Goal: Communication & Community: Share content

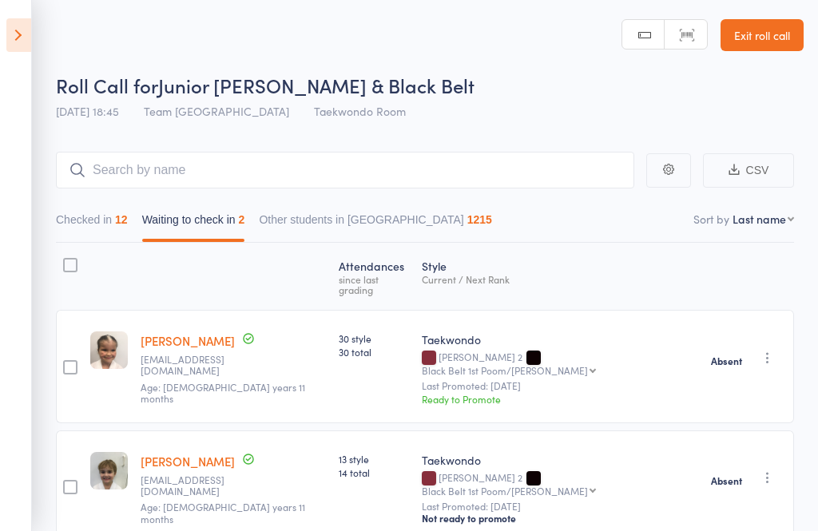
click at [379, 526] on div "Atten­dances since last grading Style Current / Next Rank edit [PERSON_NAME] [E…" at bounding box center [425, 428] width 738 height 371
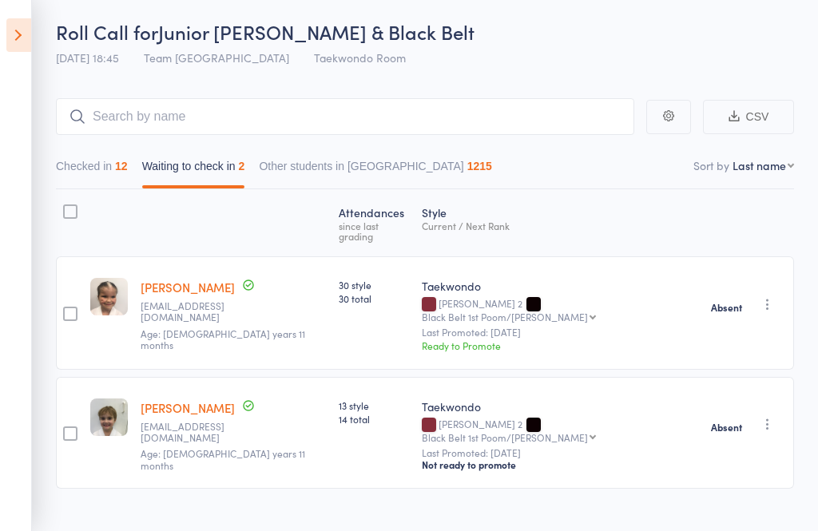
click at [25, 27] on icon at bounding box center [18, 35] width 25 height 34
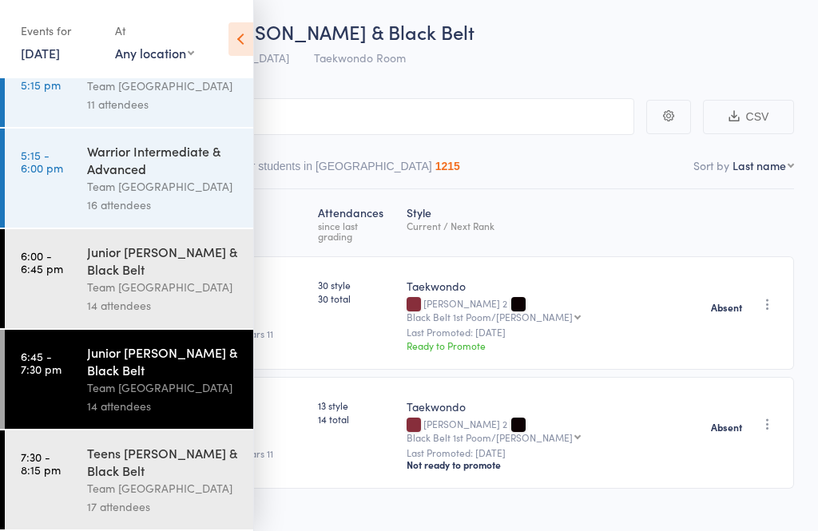
scroll to position [132, 0]
click at [126, 462] on div "Teens [PERSON_NAME] & Black Belt" at bounding box center [163, 461] width 153 height 35
click at [169, 478] on div "Teens [PERSON_NAME] & Black Belt" at bounding box center [163, 461] width 153 height 35
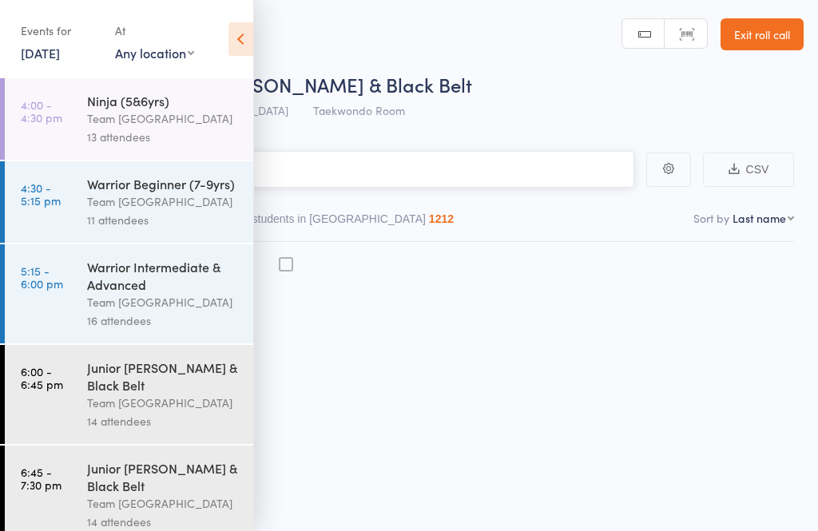
scroll to position [1, 0]
click at [140, 470] on div "Junior [PERSON_NAME] & Black Belt" at bounding box center [163, 476] width 153 height 35
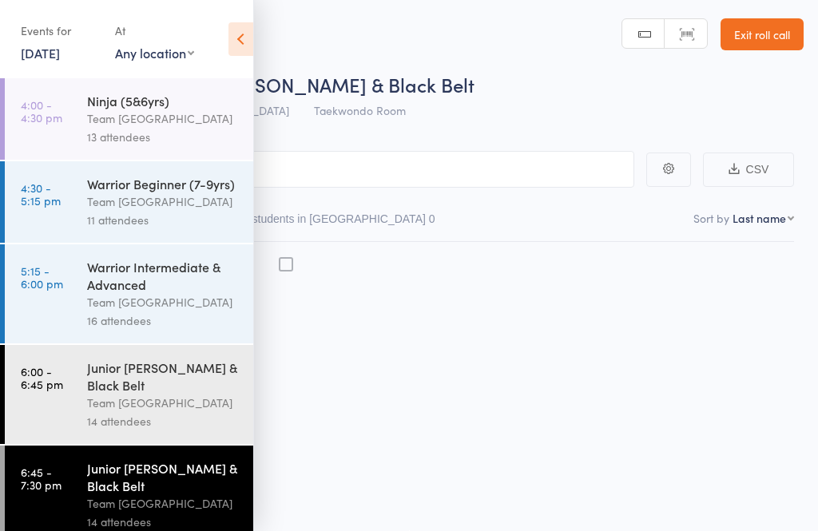
click at [202, 34] on div "Events for [DATE] [DATE] [DATE] Sun Mon Tue Wed Thu Fri Sat 31 27 28 29 30 31 0…" at bounding box center [126, 40] width 253 height 81
click at [251, 42] on icon at bounding box center [240, 39] width 25 height 34
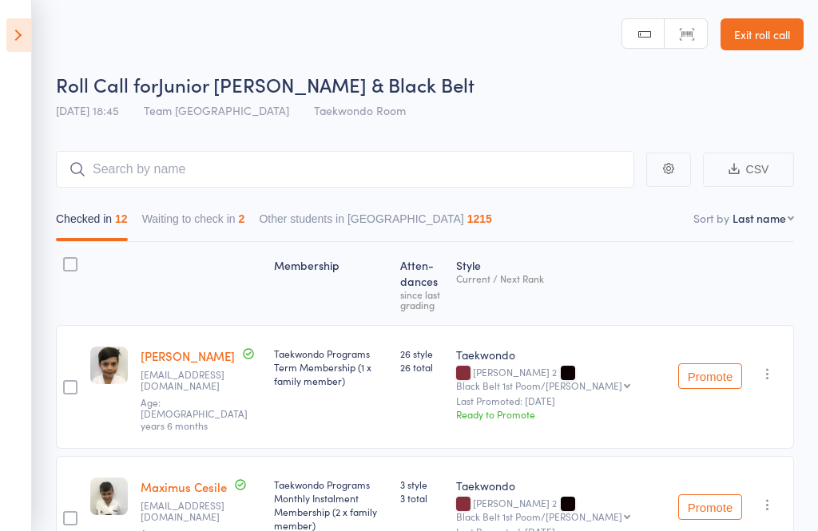
click at [19, 50] on icon at bounding box center [18, 35] width 25 height 34
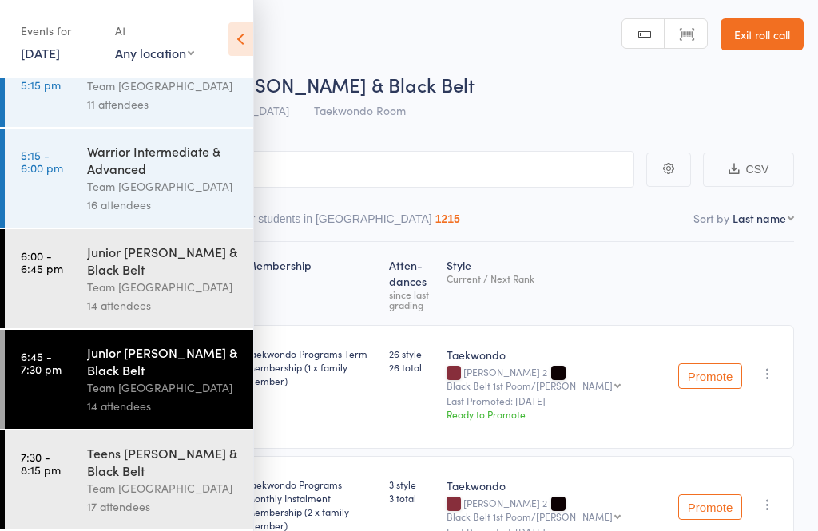
scroll to position [132, 0]
click at [128, 467] on div "Teens [PERSON_NAME] & Black Belt" at bounding box center [163, 461] width 153 height 35
click at [153, 463] on div "Teens [PERSON_NAME] & Black Belt" at bounding box center [163, 461] width 153 height 35
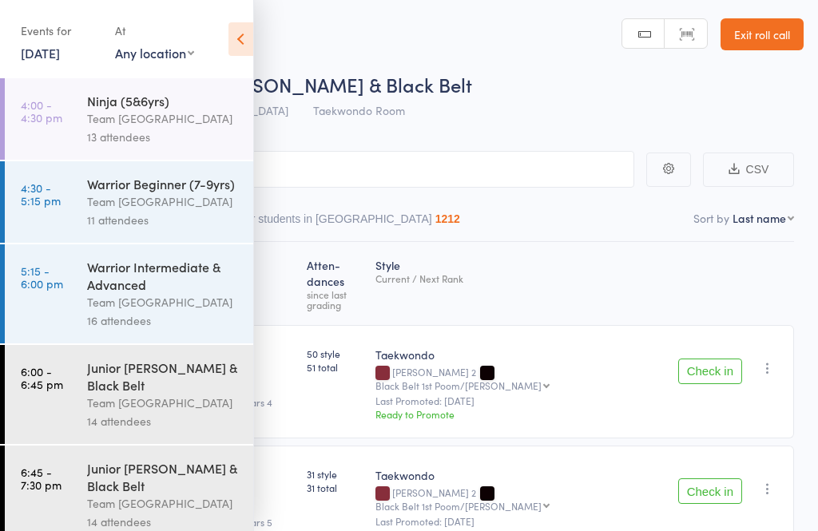
click at [231, 42] on icon at bounding box center [240, 39] width 25 height 34
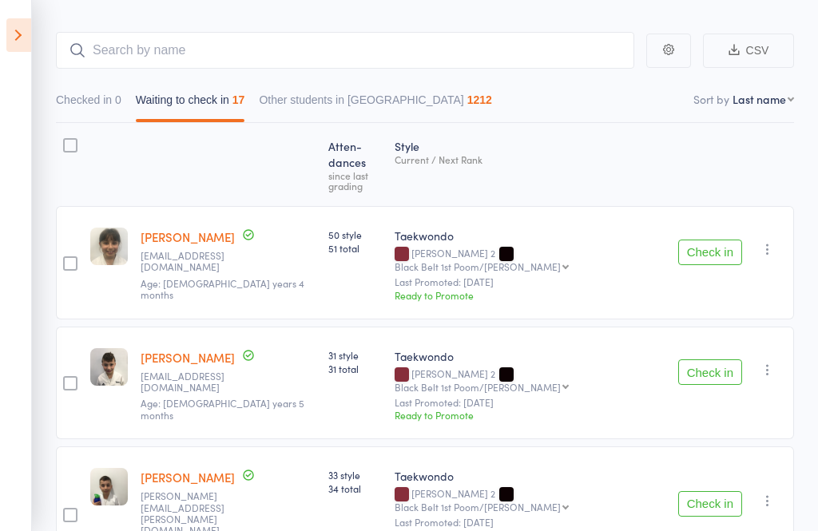
scroll to position [118, 0]
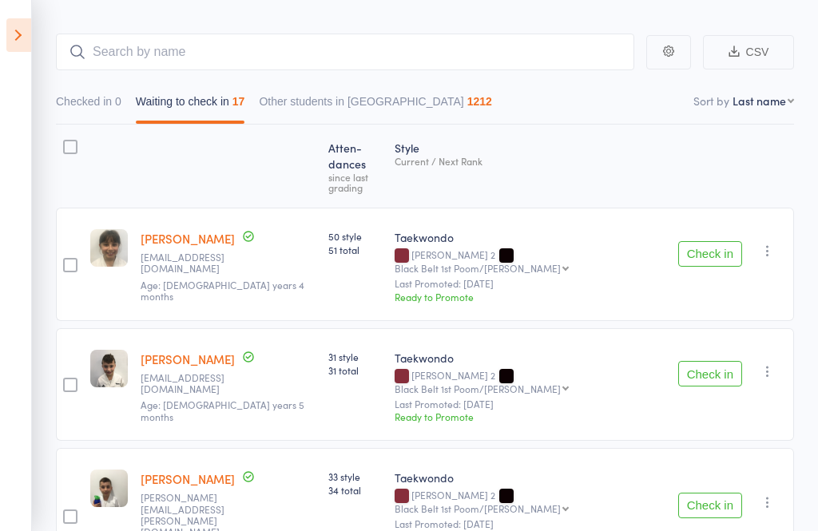
click at [775, 243] on icon "button" at bounding box center [768, 251] width 16 height 16
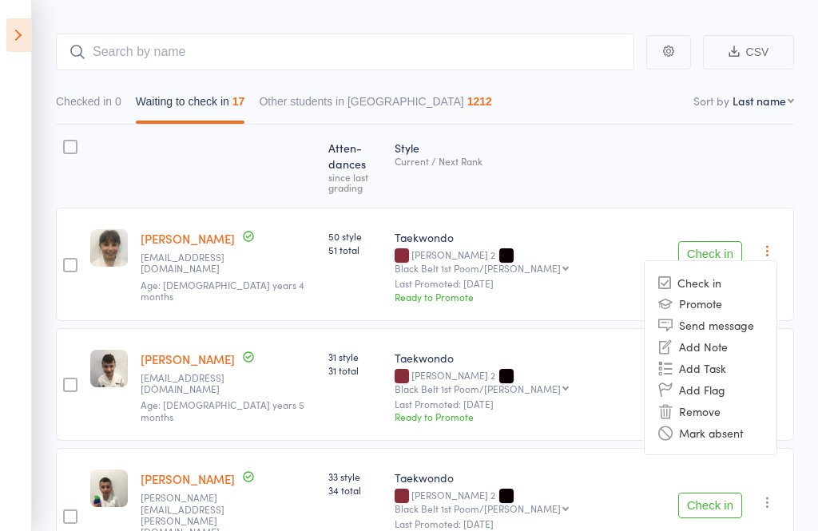
click at [755, 422] on li "Mark absent" at bounding box center [711, 433] width 132 height 22
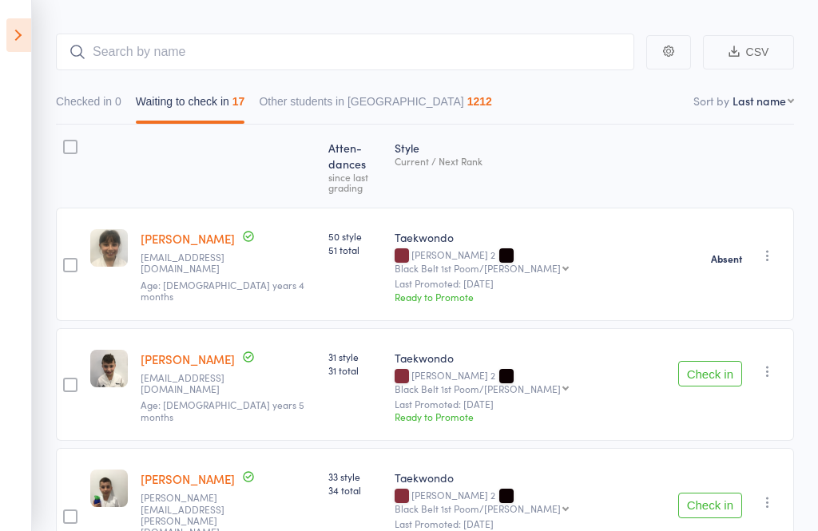
click at [697, 361] on button "Check in" at bounding box center [710, 374] width 64 height 26
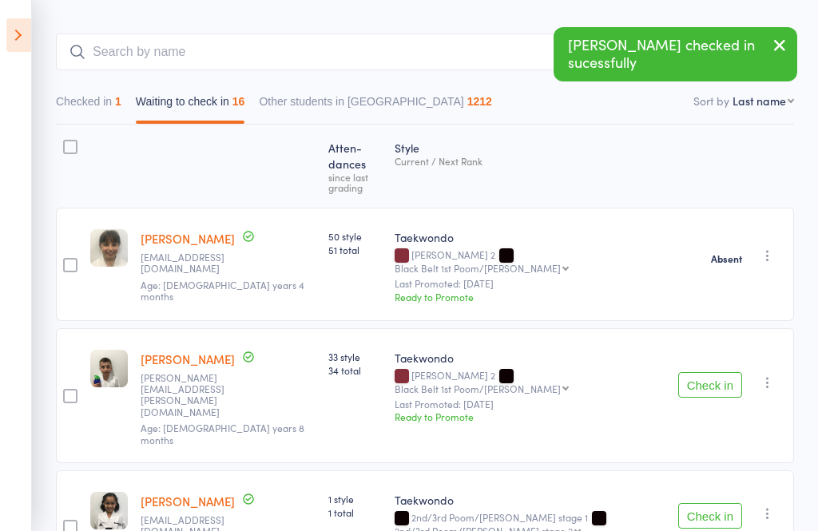
click at [765, 373] on button "button" at bounding box center [767, 382] width 19 height 19
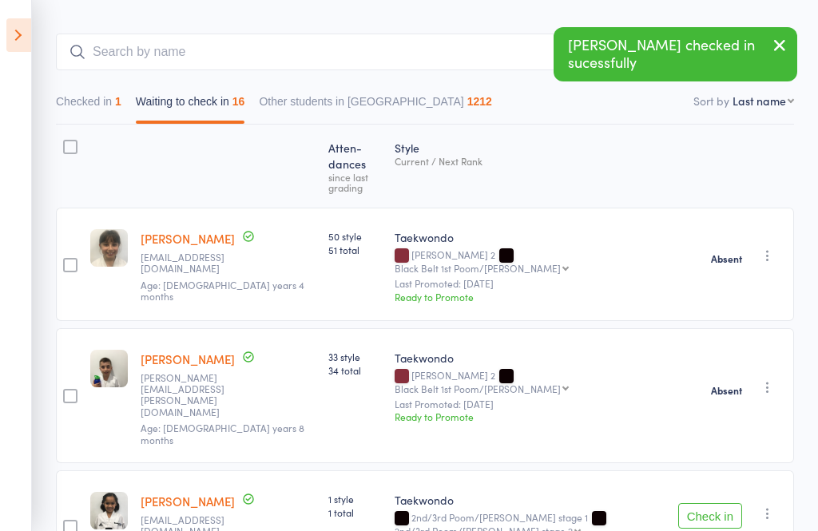
click at [713, 503] on button "Check in" at bounding box center [710, 516] width 64 height 26
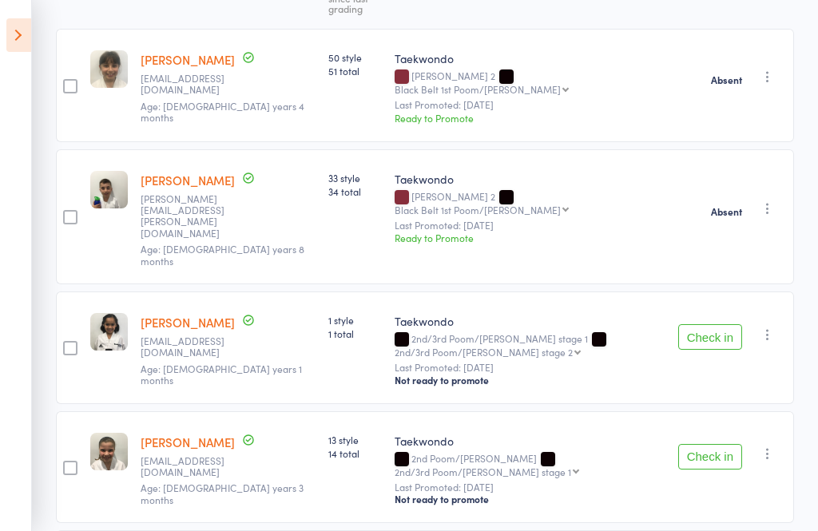
scroll to position [398, 0]
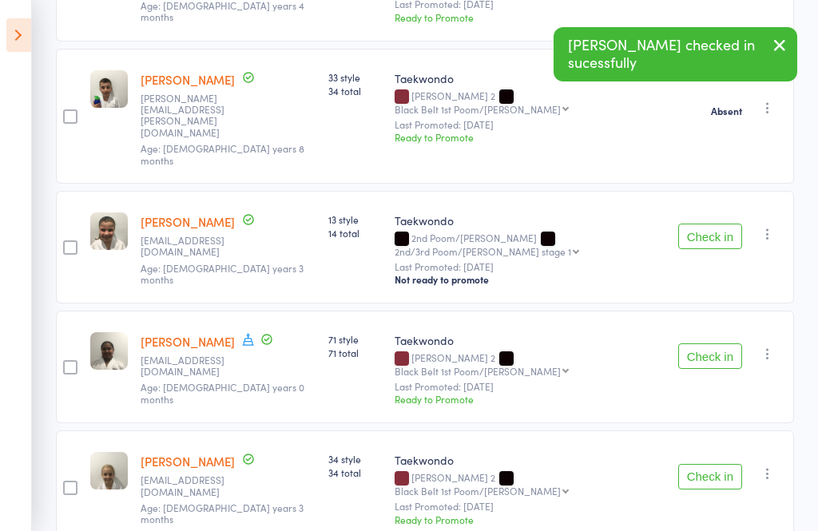
click at [703, 224] on button "Check in" at bounding box center [710, 237] width 64 height 26
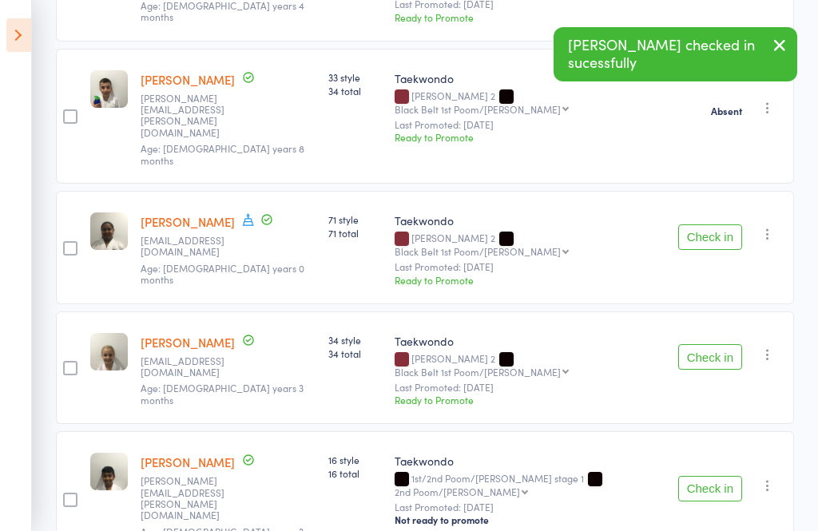
click at [767, 226] on icon "button" at bounding box center [768, 234] width 16 height 16
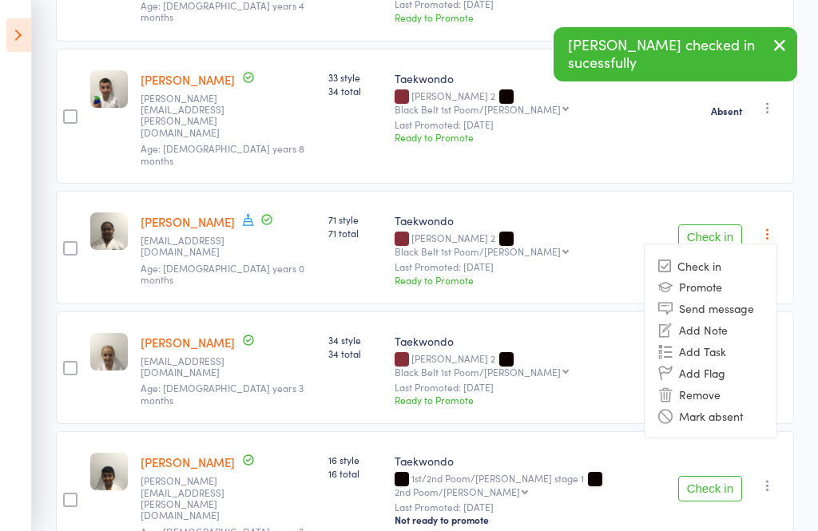
click at [743, 405] on li "Mark absent" at bounding box center [711, 416] width 132 height 22
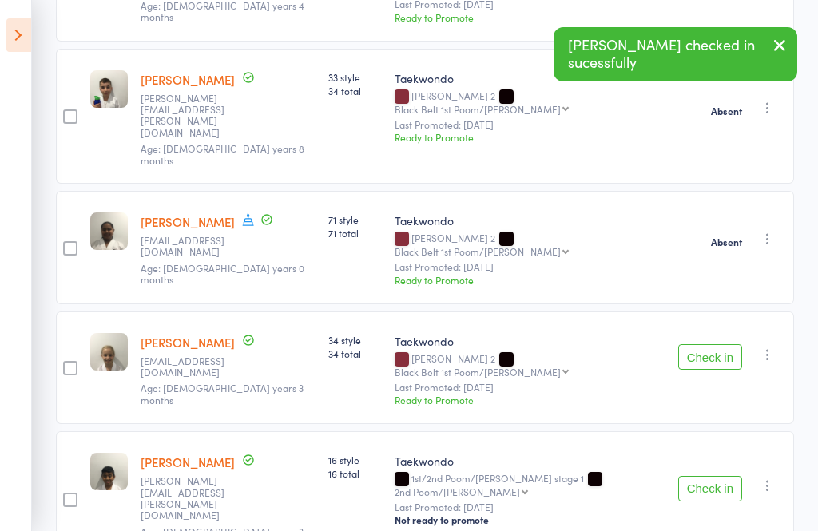
click at [711, 344] on button "Check in" at bounding box center [710, 357] width 64 height 26
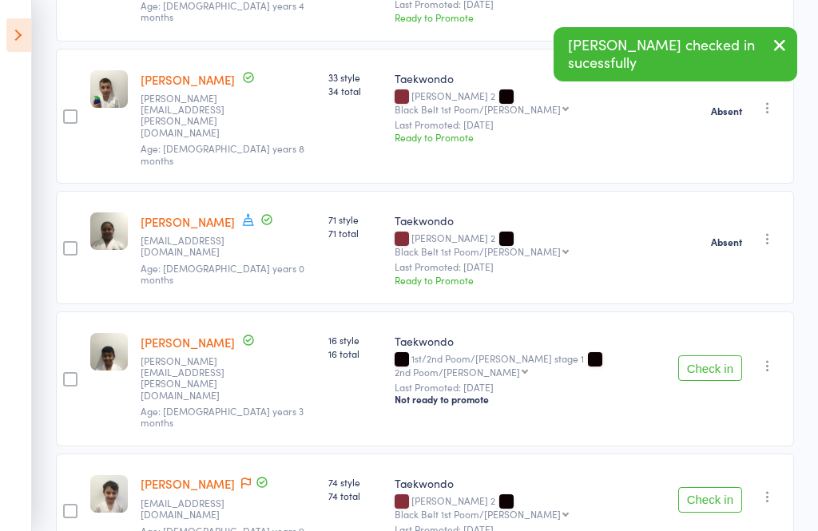
click at [721, 356] on button "Check in" at bounding box center [710, 369] width 64 height 26
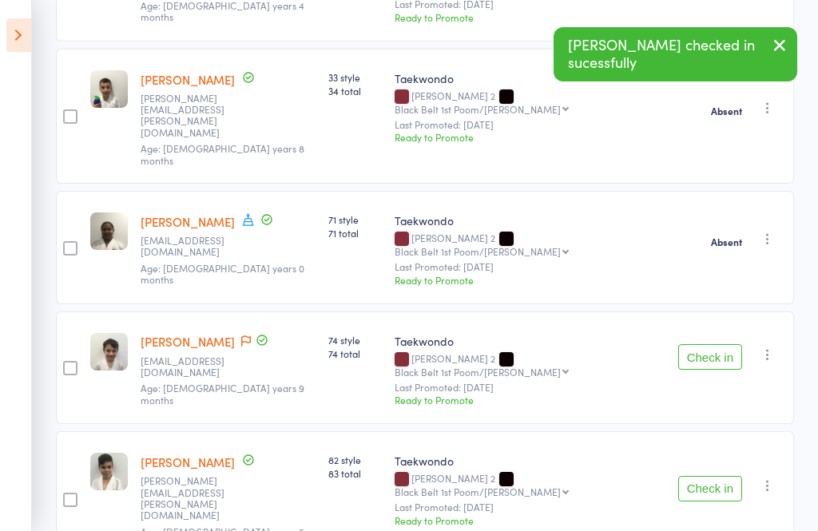
click at [717, 344] on button "Check in" at bounding box center [710, 357] width 64 height 26
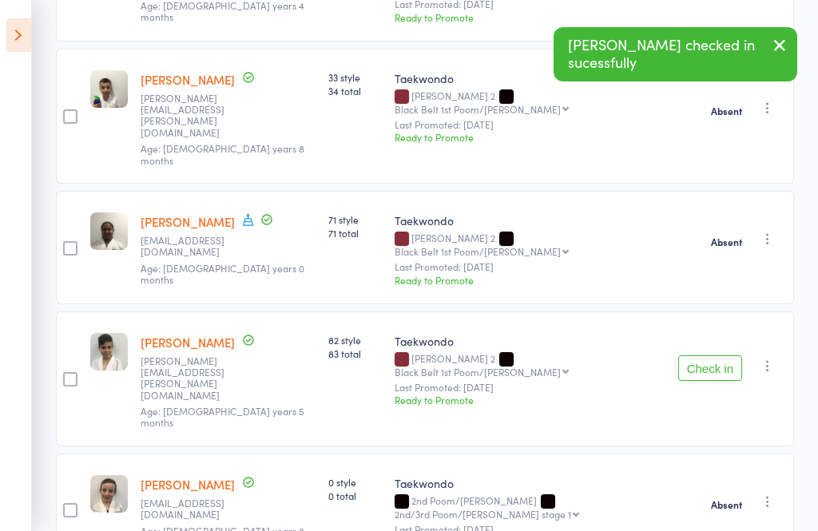
click at [717, 356] on button "Check in" at bounding box center [710, 369] width 64 height 26
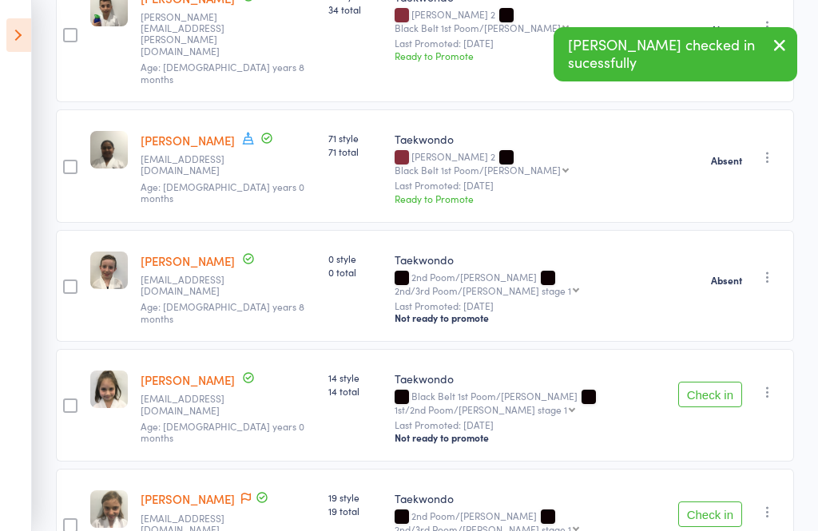
scroll to position [487, 0]
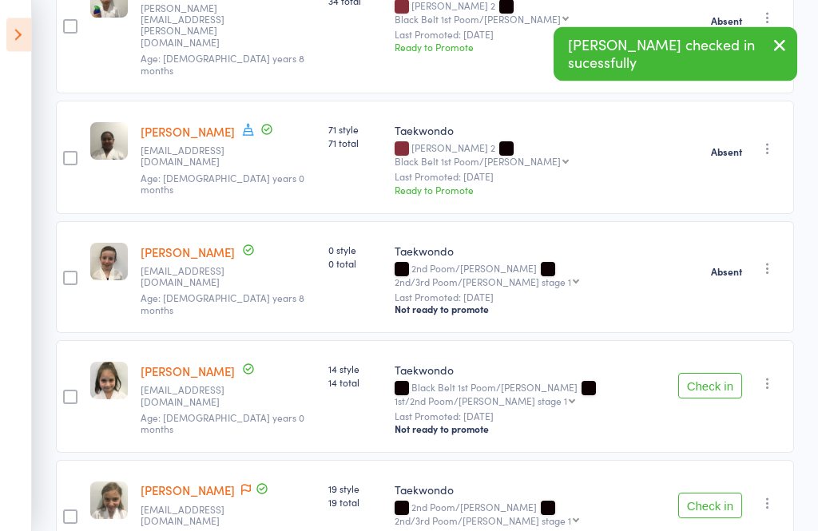
click at [776, 376] on icon "button" at bounding box center [768, 384] width 16 height 16
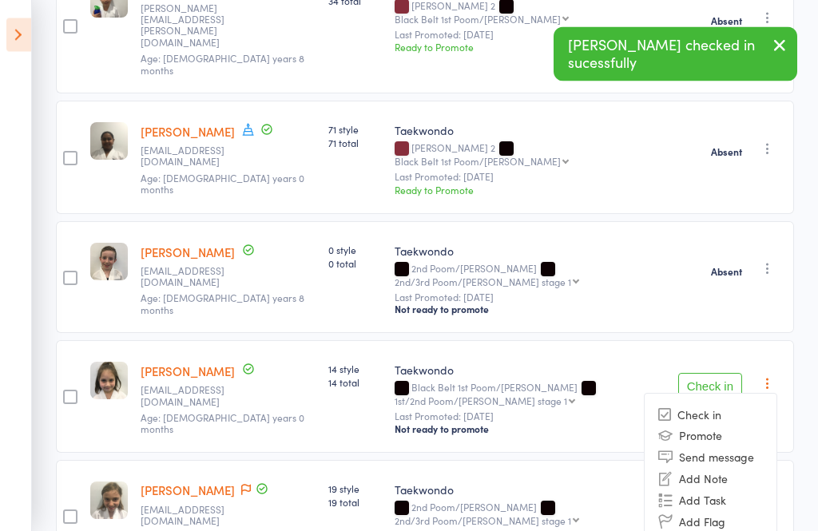
scroll to position [488, 0]
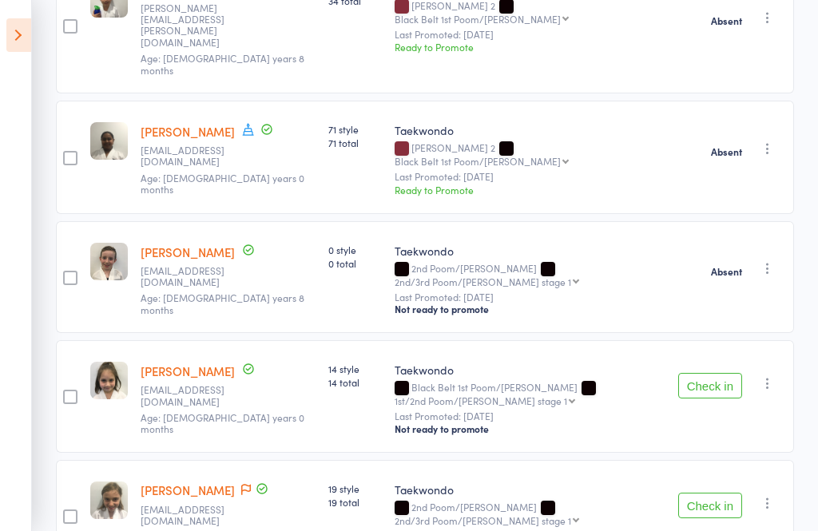
click at [776, 495] on icon "button" at bounding box center [768, 503] width 16 height 16
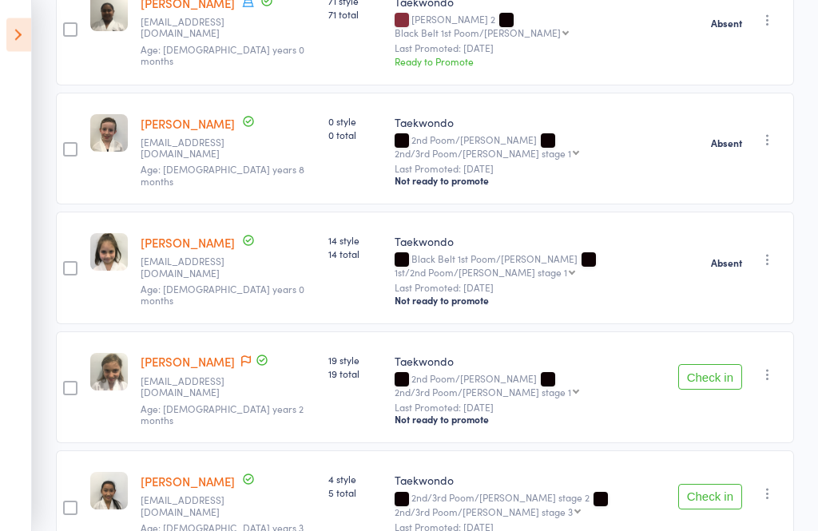
scroll to position [617, 0]
click at [710, 484] on button "Check in" at bounding box center [710, 497] width 64 height 26
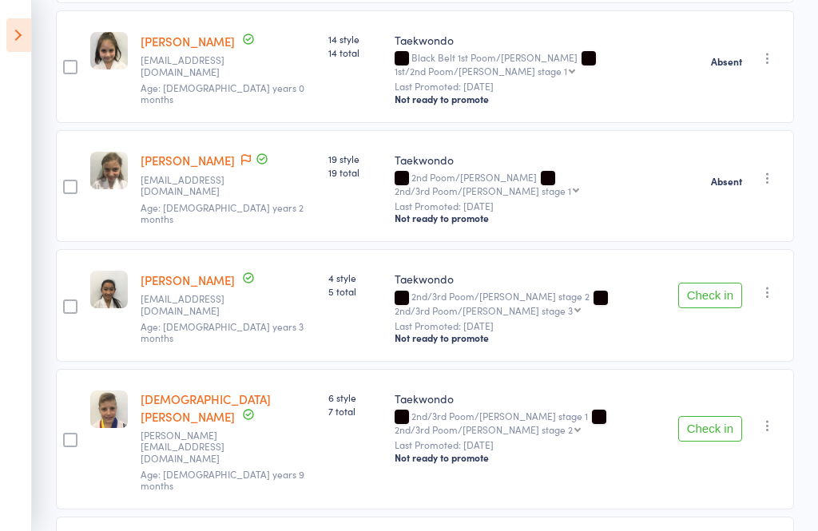
click at [716, 416] on button "Check in" at bounding box center [710, 429] width 64 height 26
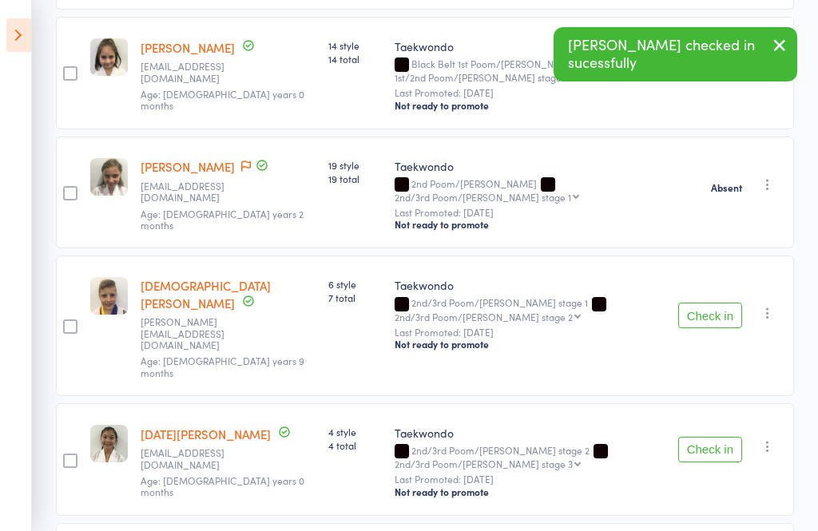
scroll to position [661, 0]
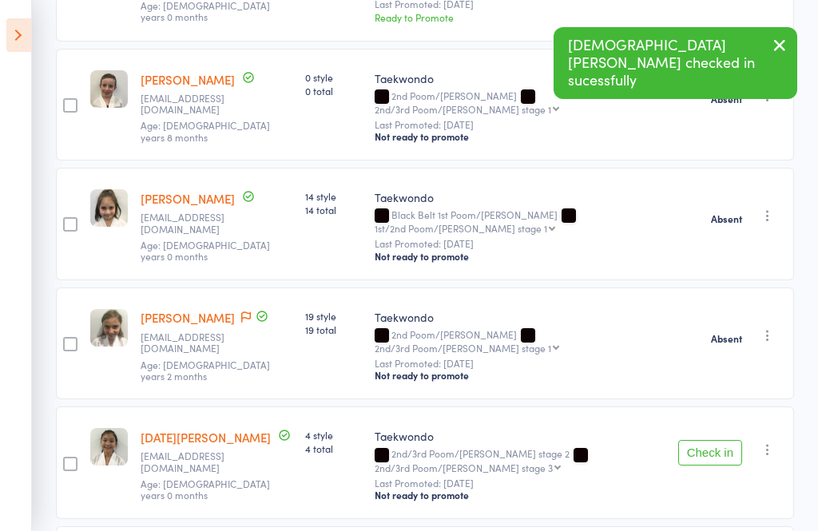
click at [720, 440] on button "Check in" at bounding box center [710, 453] width 64 height 26
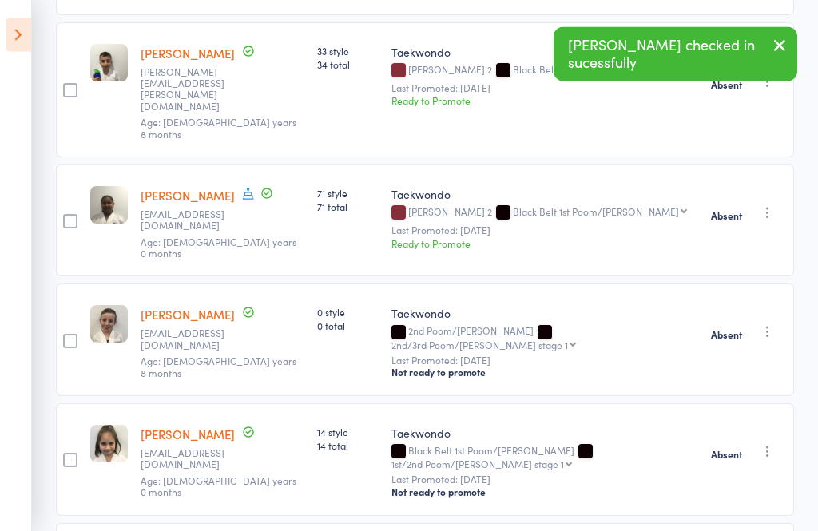
scroll to position [423, 0]
click at [196, 426] on link "[PERSON_NAME]" at bounding box center [188, 434] width 94 height 17
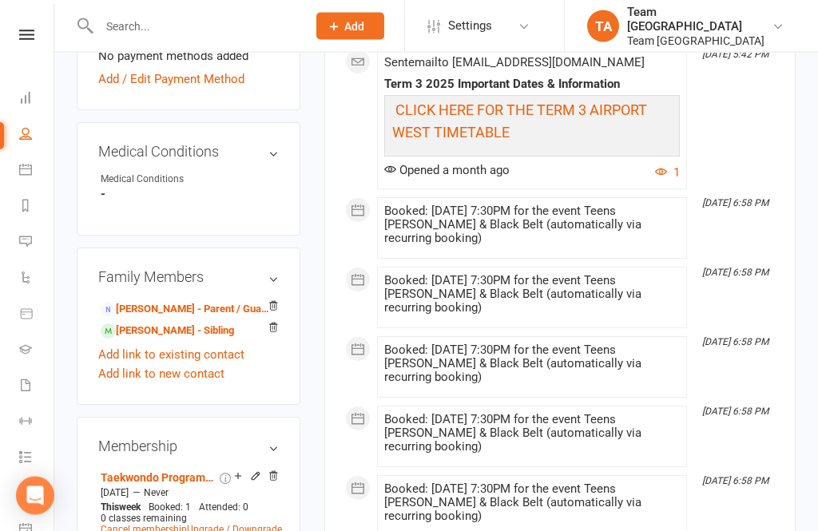
scroll to position [965, 0]
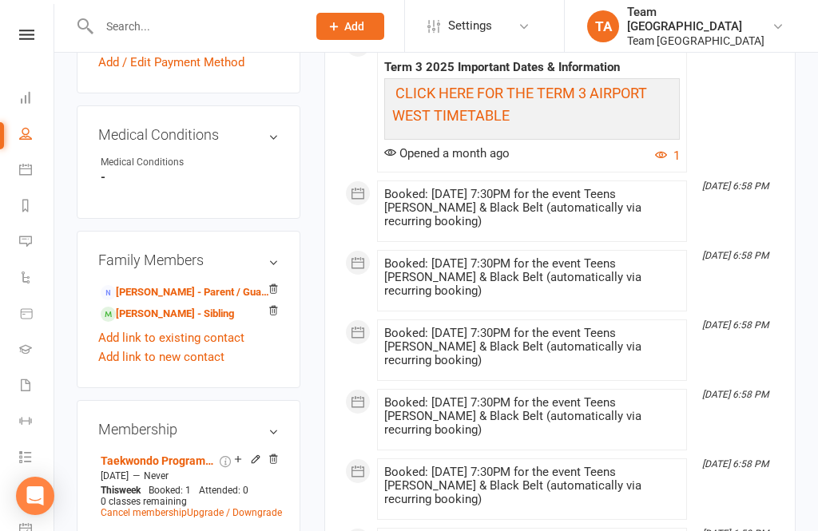
click at [178, 284] on link "[PERSON_NAME] - Parent / Guardian" at bounding box center [186, 292] width 170 height 17
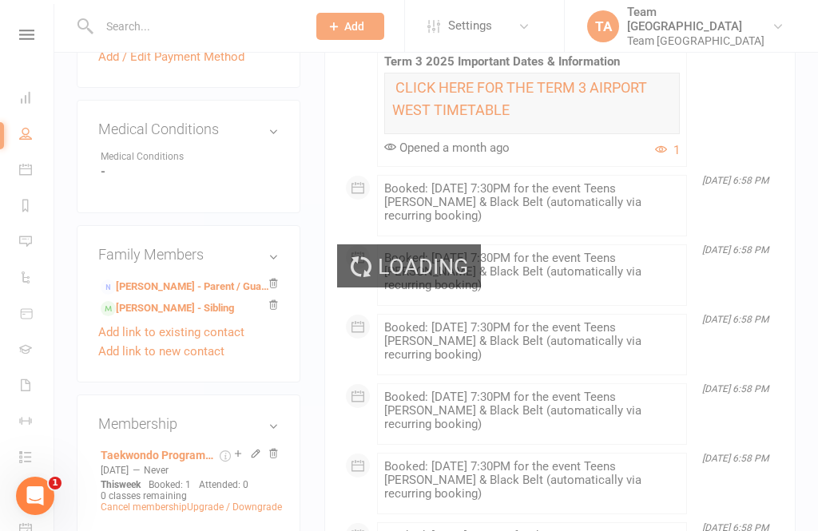
scroll to position [0, 0]
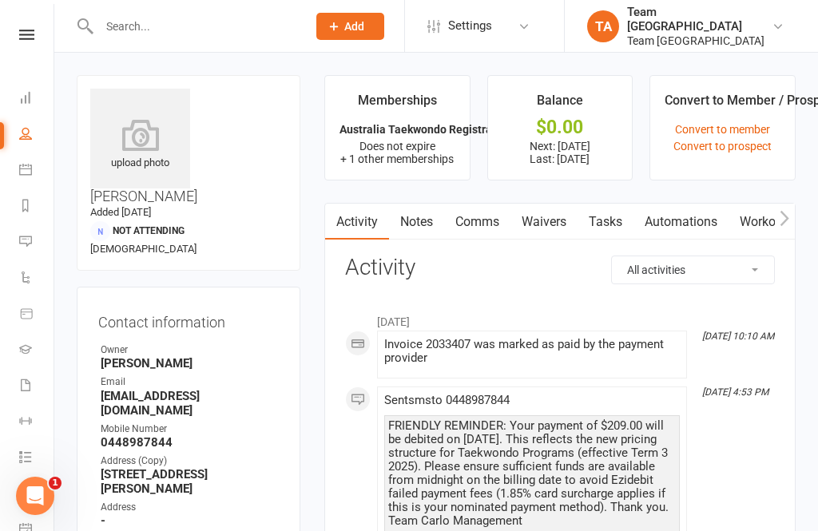
click at [481, 225] on link "Comms" at bounding box center [477, 222] width 66 height 37
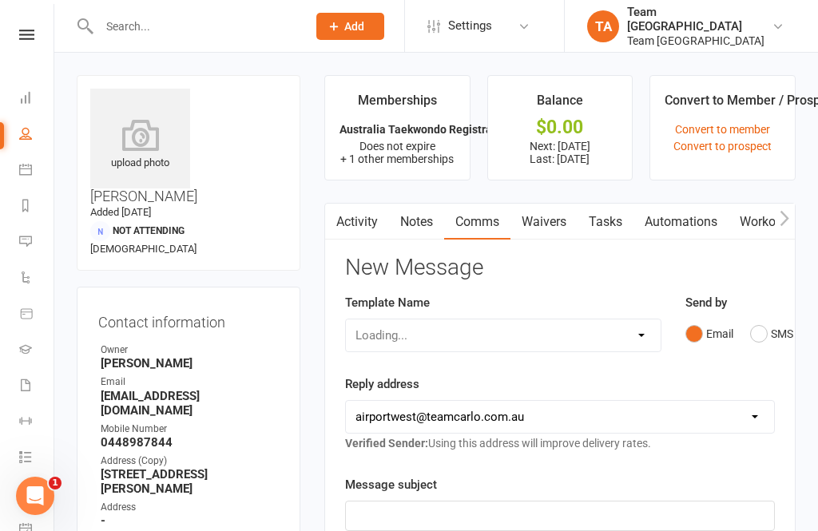
scroll to position [51, 0]
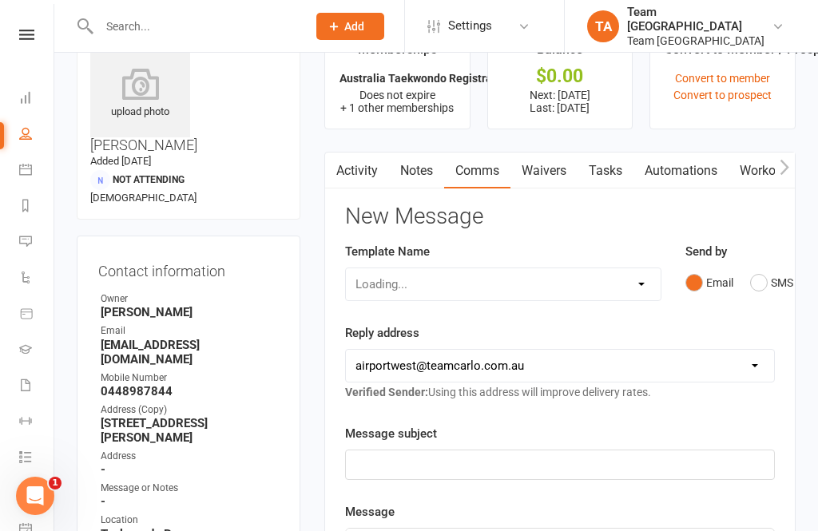
click at [586, 287] on div "Loading..." at bounding box center [503, 285] width 316 height 34
click at [642, 286] on div "Loading..." at bounding box center [503, 285] width 316 height 34
click at [654, 288] on select "Loading..." at bounding box center [503, 284] width 315 height 32
select select "17"
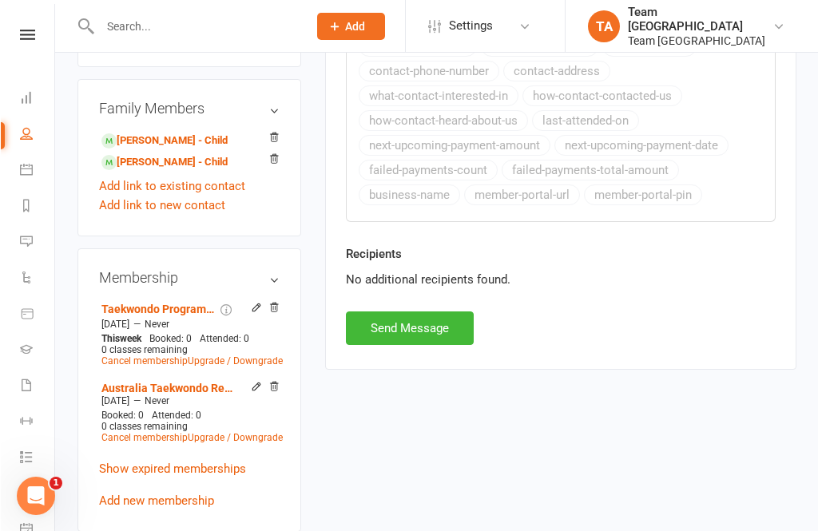
scroll to position [769, 0]
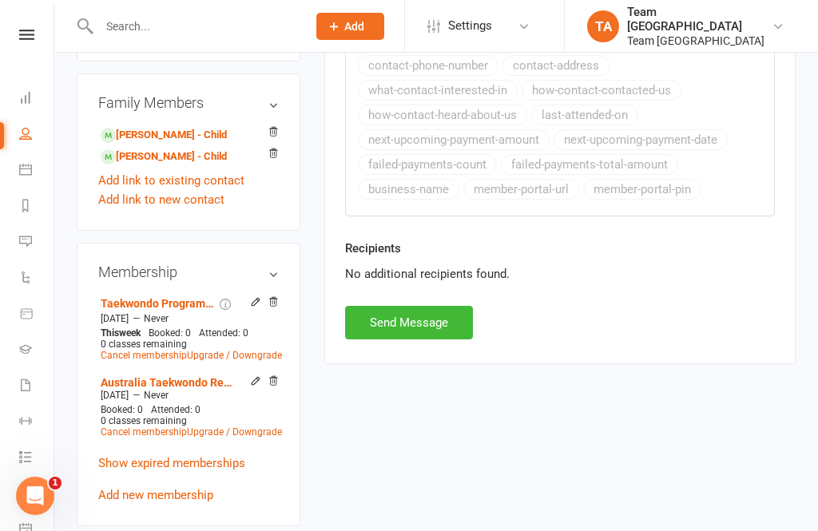
click at [400, 340] on button "Send Message" at bounding box center [409, 323] width 128 height 34
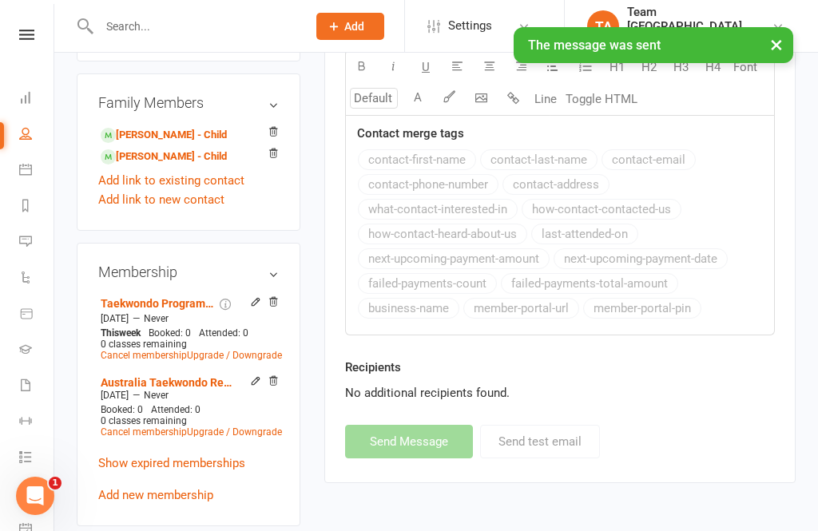
select select
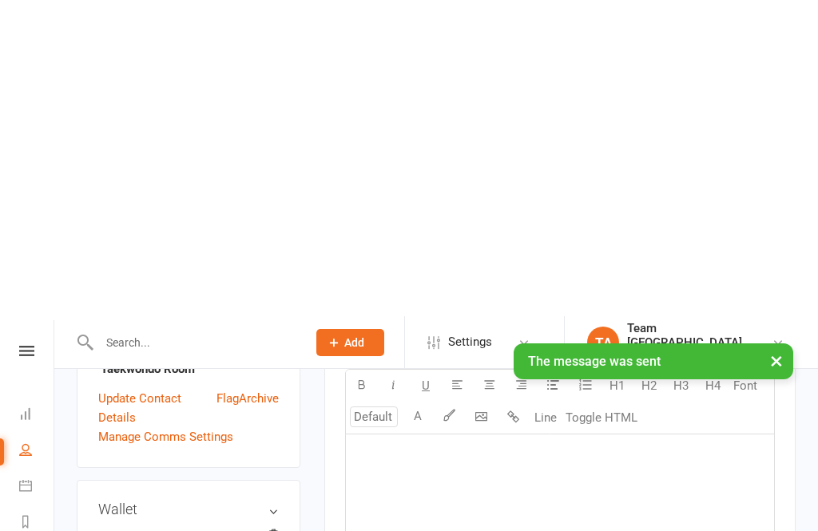
scroll to position [0, 0]
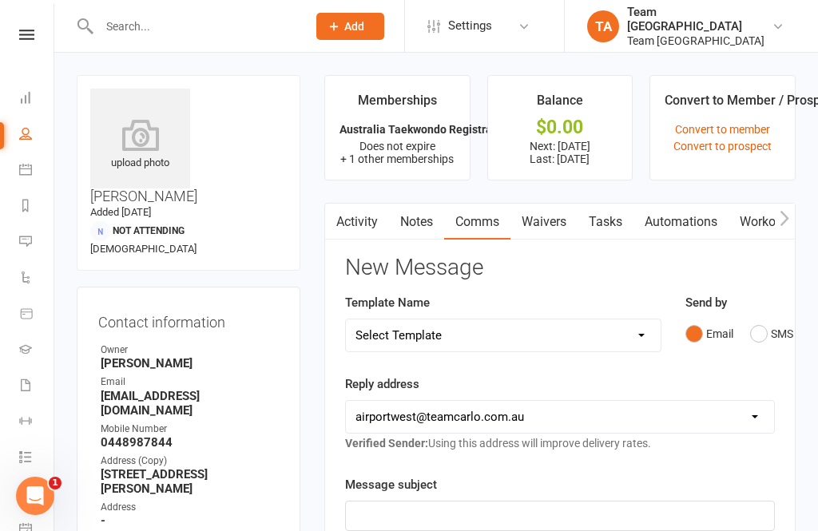
click at [356, 208] on link "Activity" at bounding box center [357, 222] width 64 height 37
